Goal: Task Accomplishment & Management: Manage account settings

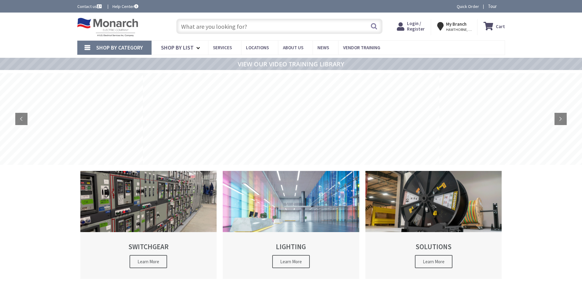
type input "[GEOGRAPHIC_DATA], [GEOGRAPHIC_DATA]"
click at [417, 29] on span "Login / Register" at bounding box center [416, 25] width 18 height 11
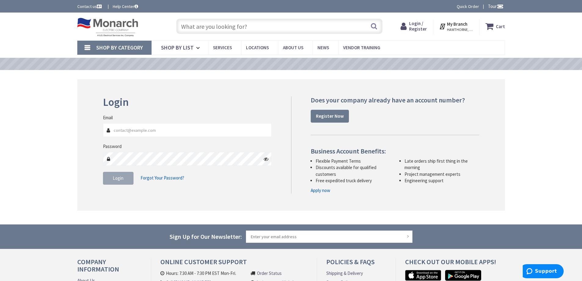
click at [152, 132] on input "Email" at bounding box center [187, 130] width 169 height 14
type input "[EMAIL_ADDRESS][DOMAIN_NAME]"
click at [115, 179] on span "Login" at bounding box center [118, 178] width 11 height 6
